Goal: Information Seeking & Learning: Learn about a topic

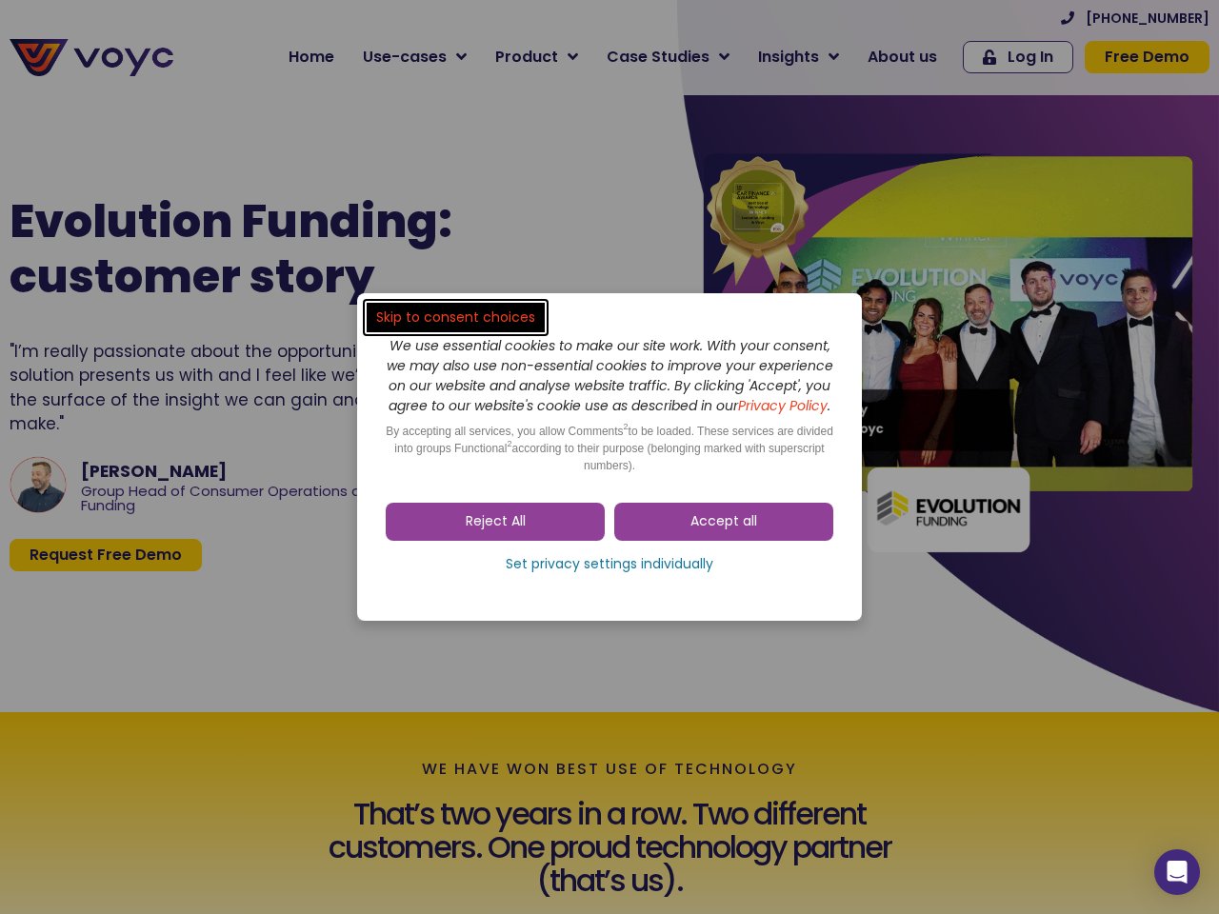
click at [724, 531] on span "Accept all" at bounding box center [723, 521] width 67 height 19
click at [495, 531] on div "Skip to consent choices We use essential cookies to make our site work. With yo…" at bounding box center [609, 457] width 1219 height 914
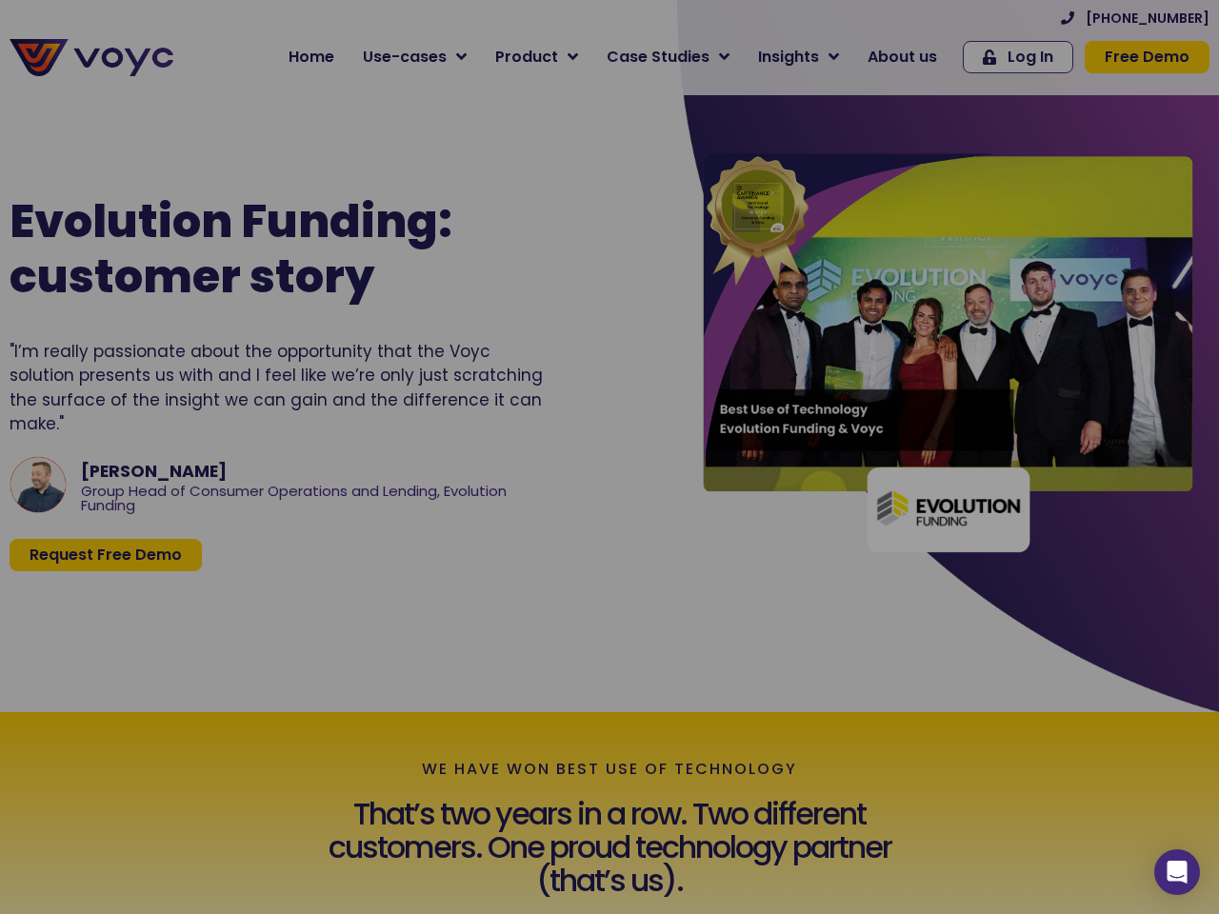
click at [609, 574] on div at bounding box center [609, 457] width 1219 height 914
